Goal: Information Seeking & Learning: Understand process/instructions

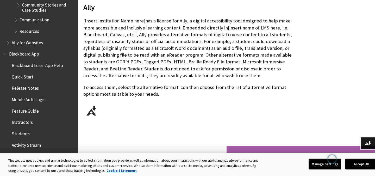
scroll to position [272, 0]
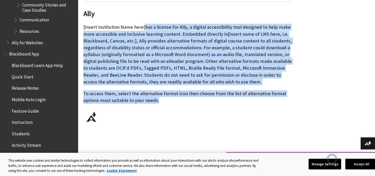
drag, startPoint x: 143, startPoint y: 28, endPoint x: 165, endPoint y: 106, distance: 81.4
copy div "has a license for Ally, a digital accessibility tool designed to help make more…"
click at [92, 117] on img at bounding box center [91, 117] width 16 height 16
drag, startPoint x: 91, startPoint y: 115, endPoint x: 210, endPoint y: 38, distance: 141.4
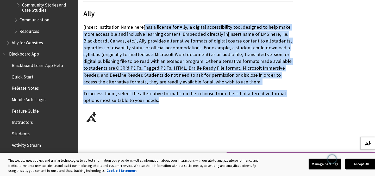
click at [369, 145] on button "Download alternative formats ..." at bounding box center [368, 143] width 15 height 13
click at [147, 31] on p "[Insert Institution Name here] has a license for Ally, a digital accessibility …" at bounding box center [188, 55] width 210 height 62
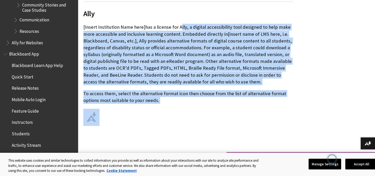
drag, startPoint x: 178, startPoint y: 27, endPoint x: 202, endPoint y: 114, distance: 91.1
copy div "Ally, a digital accessibility tool designed to help make more accessible and in…"
